Goal: Communication & Community: Answer question/provide support

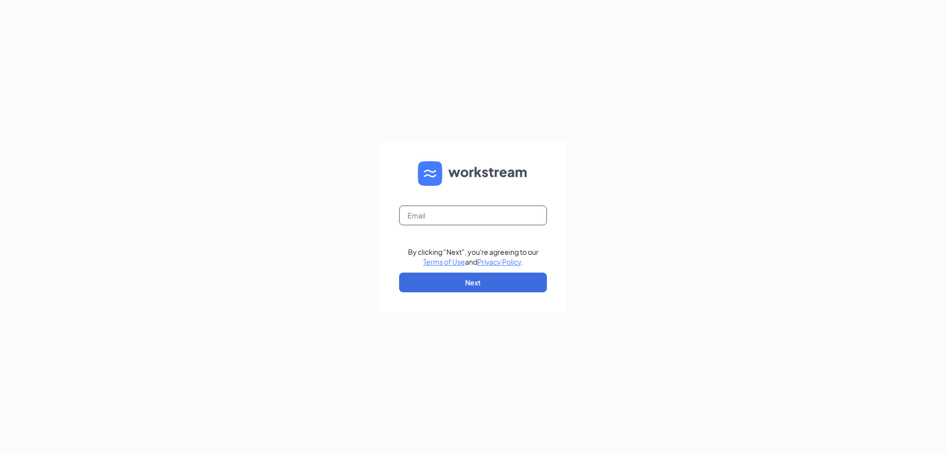
click at [437, 212] on input "text" at bounding box center [473, 216] width 148 height 20
type input "gm0363@vitaligent.com"
click at [436, 274] on button "Next" at bounding box center [473, 283] width 148 height 20
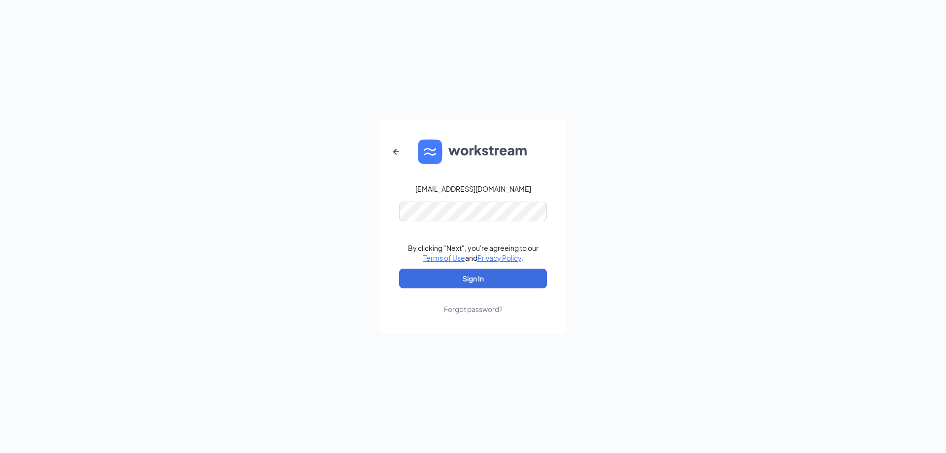
click at [427, 199] on form "gm0363@vitaligent.com By clicking "Next", you're agreeing to our Terms of Use a…" at bounding box center [473, 227] width 187 height 214
click at [454, 270] on button "Sign In" at bounding box center [473, 279] width 148 height 20
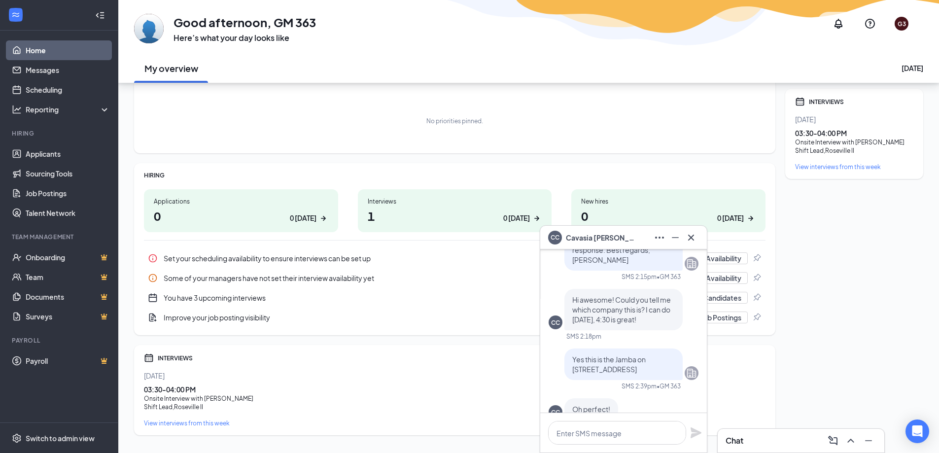
scroll to position [-49, 0]
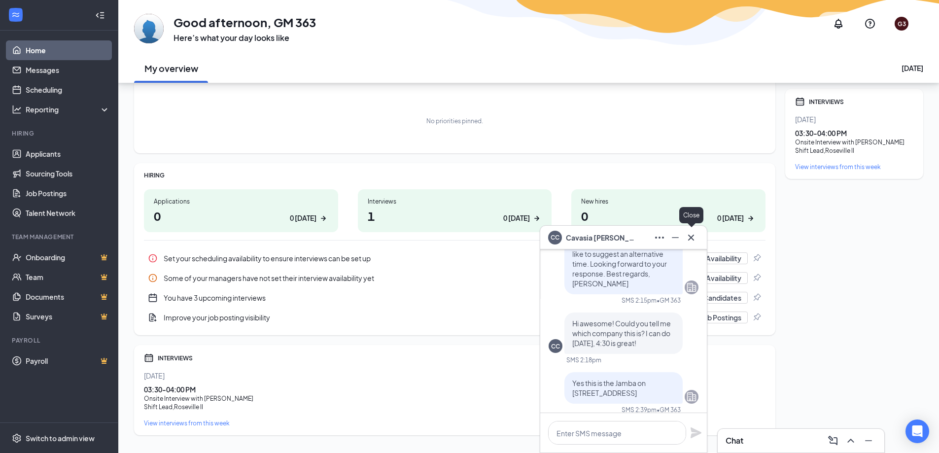
click at [690, 242] on icon "Cross" at bounding box center [691, 238] width 12 height 12
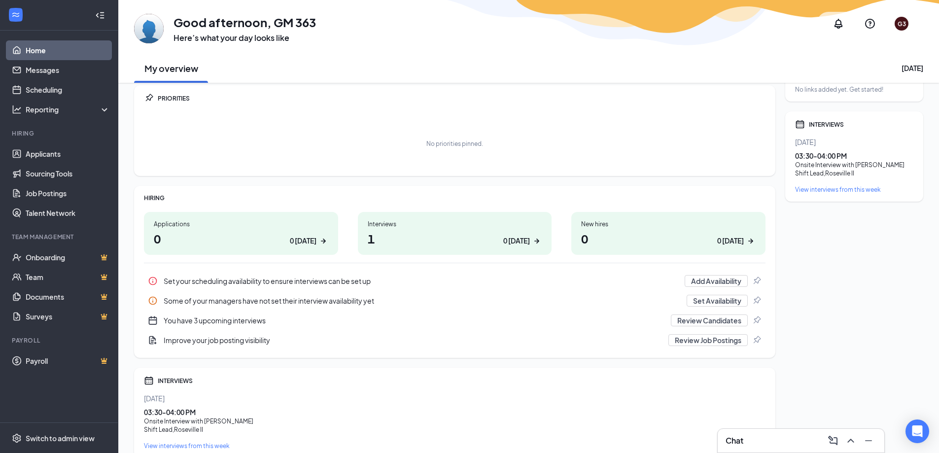
scroll to position [0, 0]
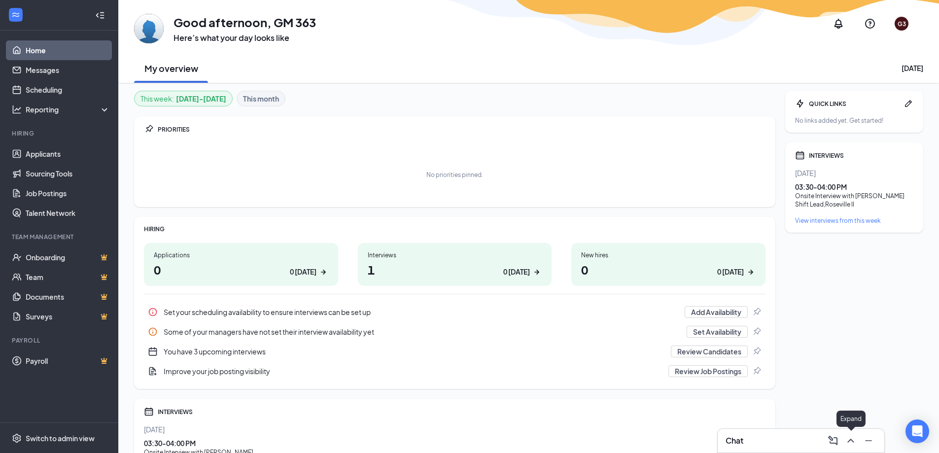
click at [857, 441] on button at bounding box center [851, 441] width 16 height 16
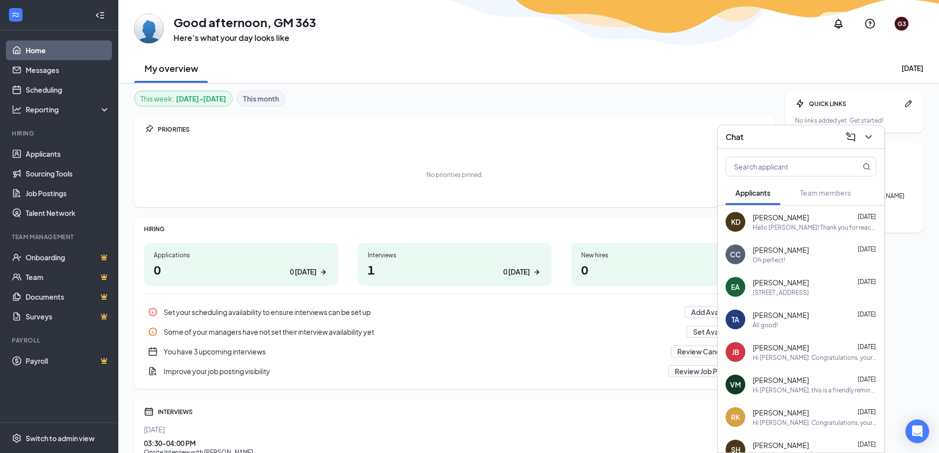
click at [780, 229] on div "Hello [PERSON_NAME]! Thank you for reaching out. [DATE] 3:50 would work best fo…" at bounding box center [815, 227] width 124 height 8
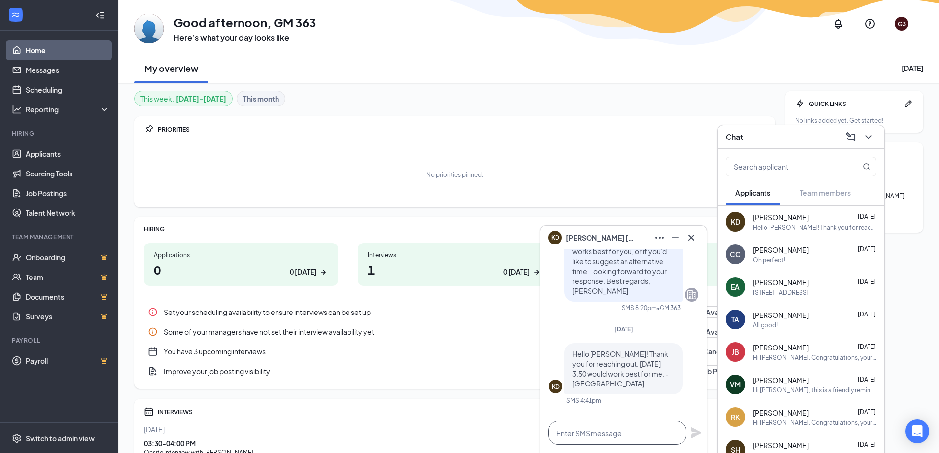
click at [580, 428] on textarea at bounding box center [617, 433] width 138 height 24
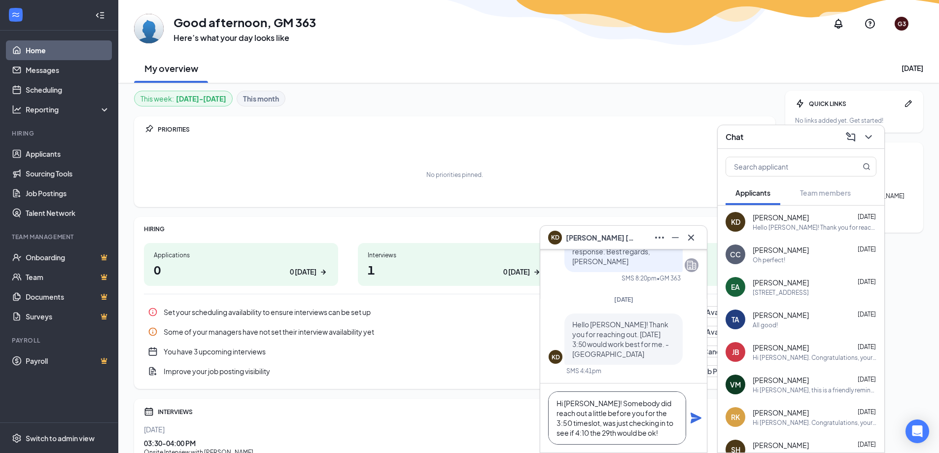
type textarea "Hi [PERSON_NAME]! Somebody did reach out a little before you for the 3:50 times…"
click at [692, 415] on icon "Plane" at bounding box center [695, 418] width 11 height 11
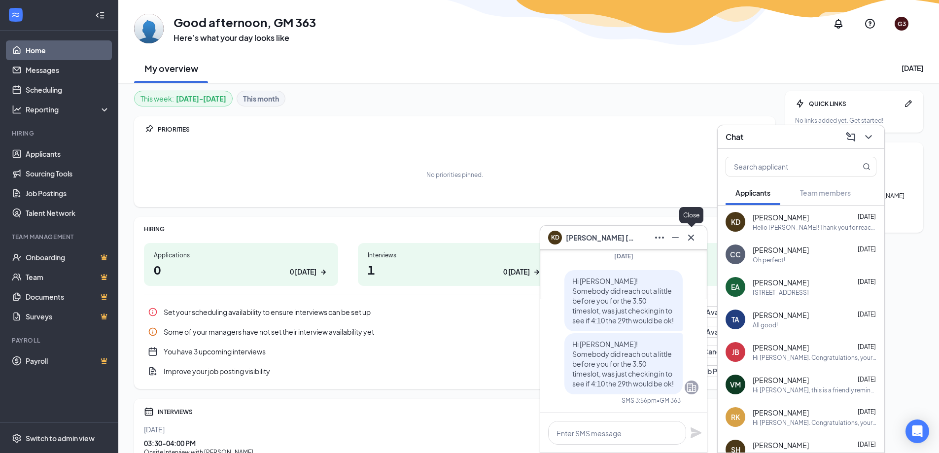
click at [690, 240] on icon "Cross" at bounding box center [691, 238] width 12 height 12
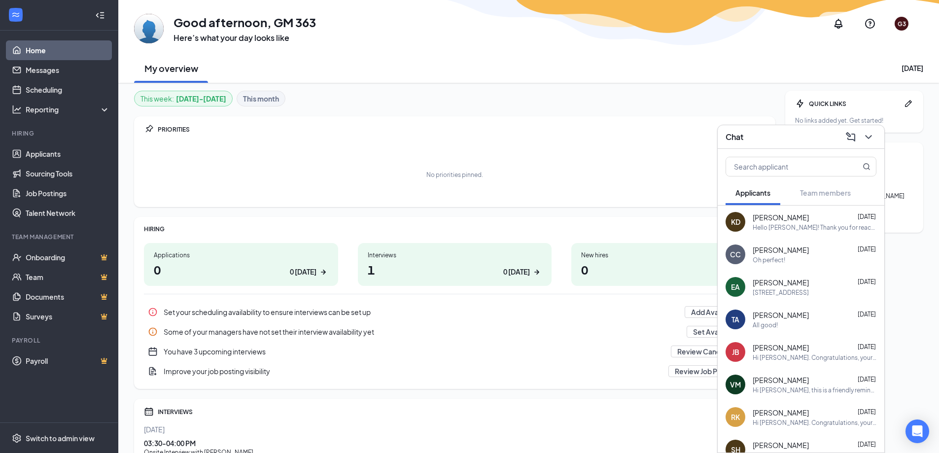
click at [768, 261] on div "Oh perfect!" at bounding box center [769, 260] width 33 height 8
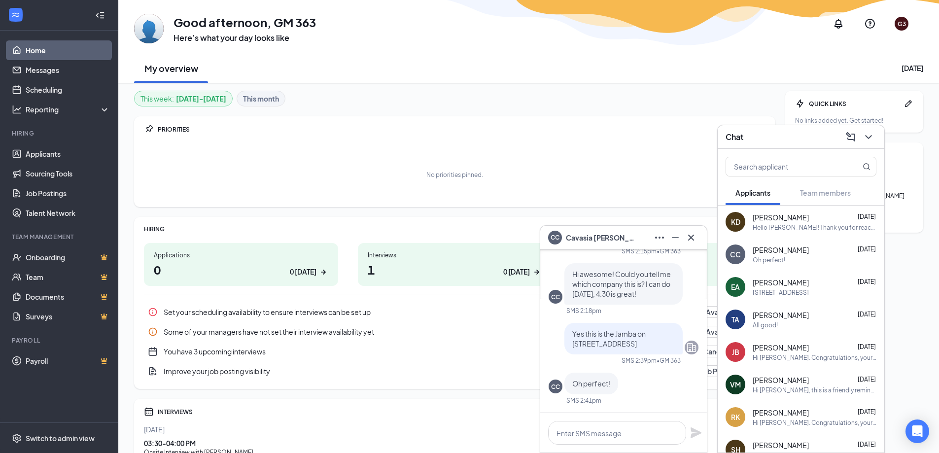
click at [619, 209] on div "This week : [DATE] - [DATE] This month PRIORITIES No priorities pinned. HIRING …" at bounding box center [454, 290] width 641 height 398
click at [856, 135] on icon "ComposeMessage" at bounding box center [851, 137] width 12 height 12
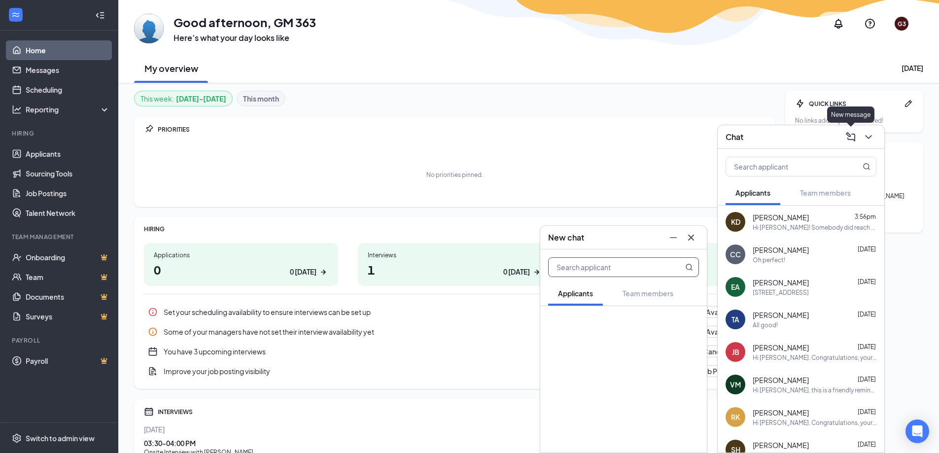
click at [855, 135] on icon "ComposeMessage" at bounding box center [850, 136] width 9 height 9
click at [868, 135] on icon "ChevronDown" at bounding box center [869, 137] width 12 height 12
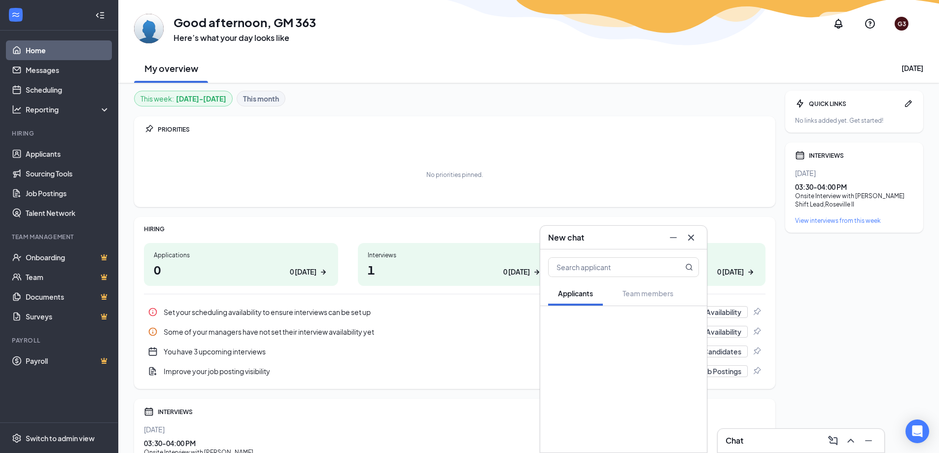
click at [690, 234] on icon "Cross" at bounding box center [691, 238] width 12 height 12
